Goal: Information Seeking & Learning: Check status

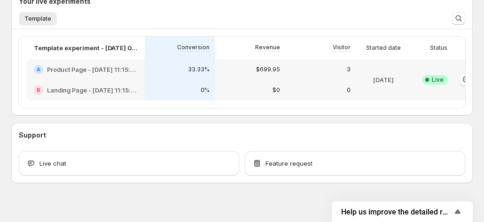
scroll to position [244, 0]
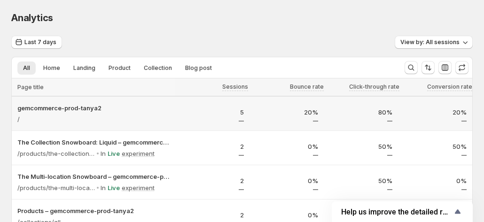
click at [217, 118] on div "5" at bounding box center [212, 115] width 63 height 14
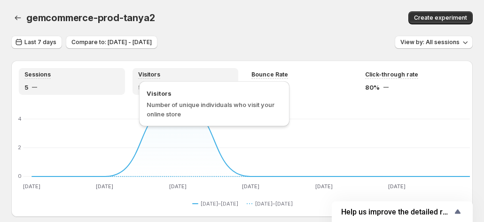
click at [162, 82] on div "Visitors Number of unique individuals who visit your online store" at bounding box center [214, 103] width 150 height 45
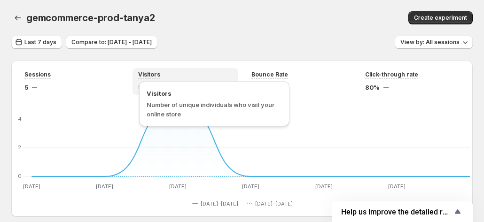
click at [282, 83] on div "Visitors Number of unique individuals who visit your online store" at bounding box center [214, 103] width 150 height 45
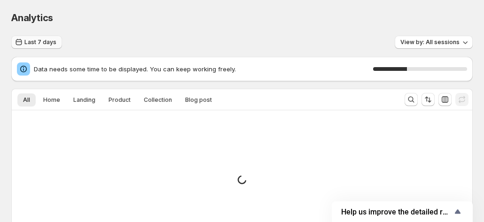
click at [35, 41] on span "Last 7 days" at bounding box center [40, 43] width 32 height 8
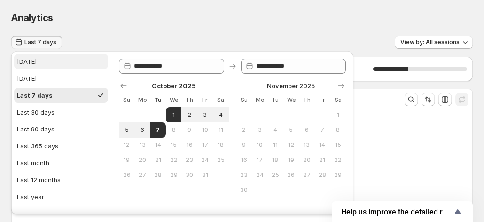
click at [29, 67] on button "Today" at bounding box center [61, 61] width 94 height 15
type input "**********"
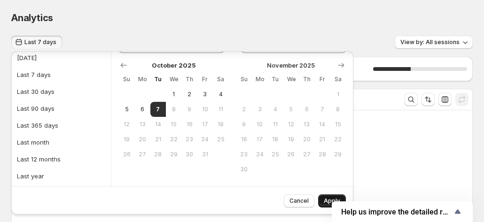
scroll to position [21, 0]
click at [326, 196] on button "Apply" at bounding box center [332, 200] width 28 height 13
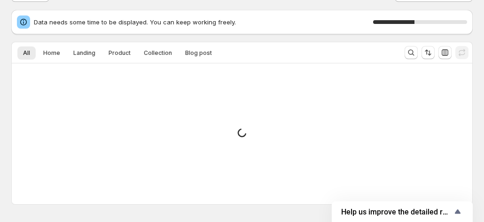
scroll to position [0, 0]
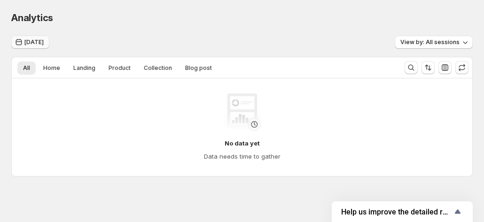
click at [23, 42] on icon "button" at bounding box center [18, 42] width 9 height 9
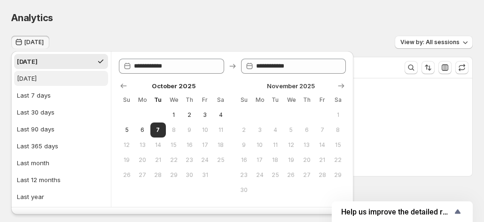
click at [36, 74] on div "Yesterday" at bounding box center [27, 78] width 20 height 9
type input "**********"
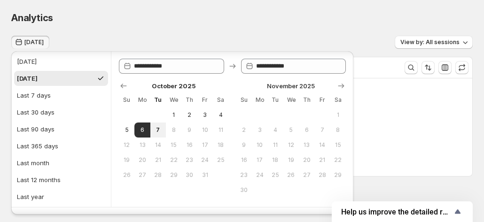
scroll to position [21, 0]
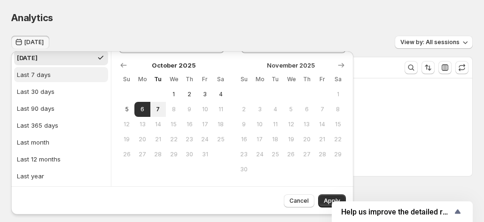
click at [43, 76] on div "Last 7 days" at bounding box center [34, 74] width 34 height 9
type input "**********"
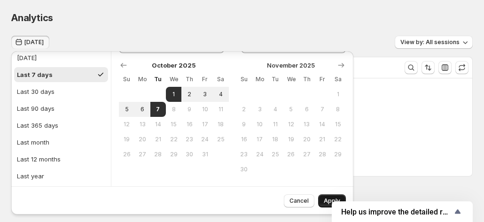
click at [327, 198] on span "Apply" at bounding box center [332, 201] width 16 height 8
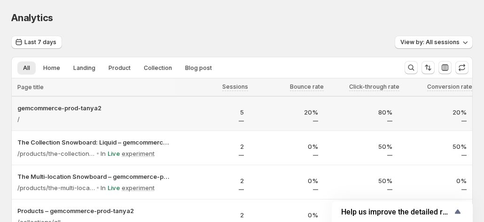
click at [188, 115] on p "5" at bounding box center [212, 112] width 63 height 9
click at [216, 118] on div "5" at bounding box center [212, 115] width 63 height 14
click at [215, 147] on p "2" at bounding box center [212, 146] width 63 height 9
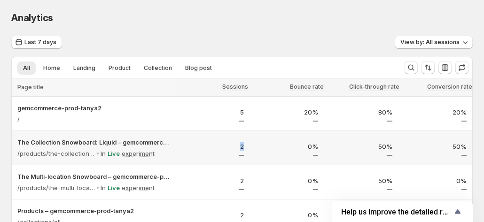
click at [215, 147] on p "2" at bounding box center [212, 146] width 63 height 9
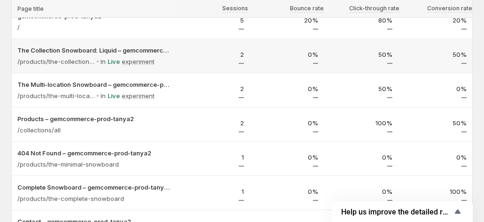
scroll to position [94, 0]
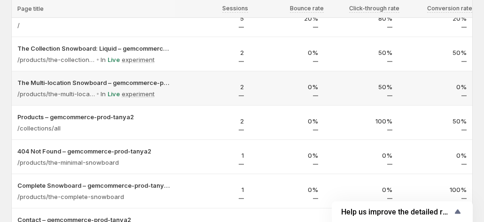
click at [221, 93] on div "2" at bounding box center [212, 89] width 63 height 14
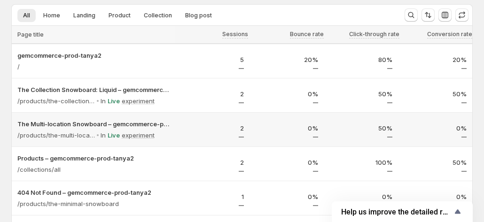
scroll to position [0, 0]
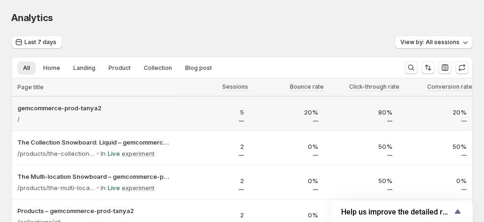
click at [168, 123] on div "/" at bounding box center [93, 119] width 152 height 13
